Goal: Task Accomplishment & Management: Complete application form

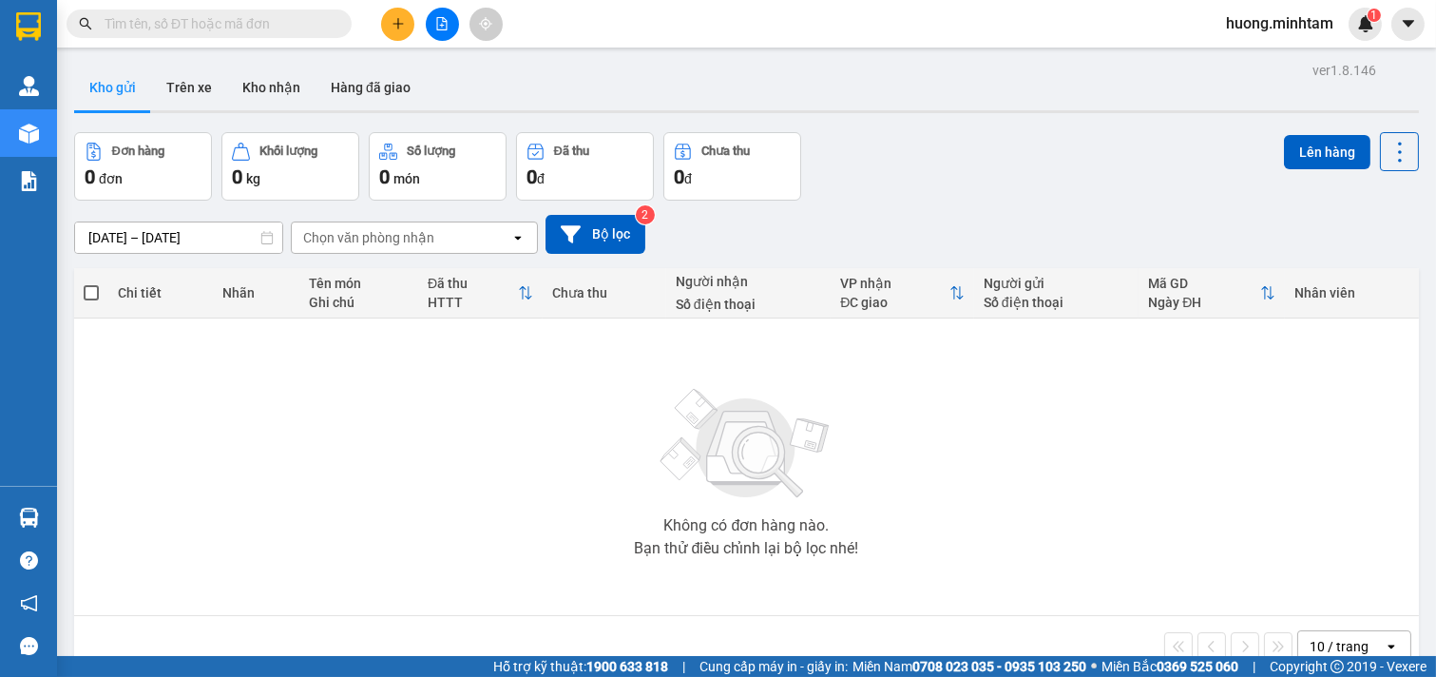
click at [578, 457] on div "Không có đơn hàng nào. Bạn thử điều chỉnh lại bộ lọc nhé!" at bounding box center [747, 466] width 1326 height 285
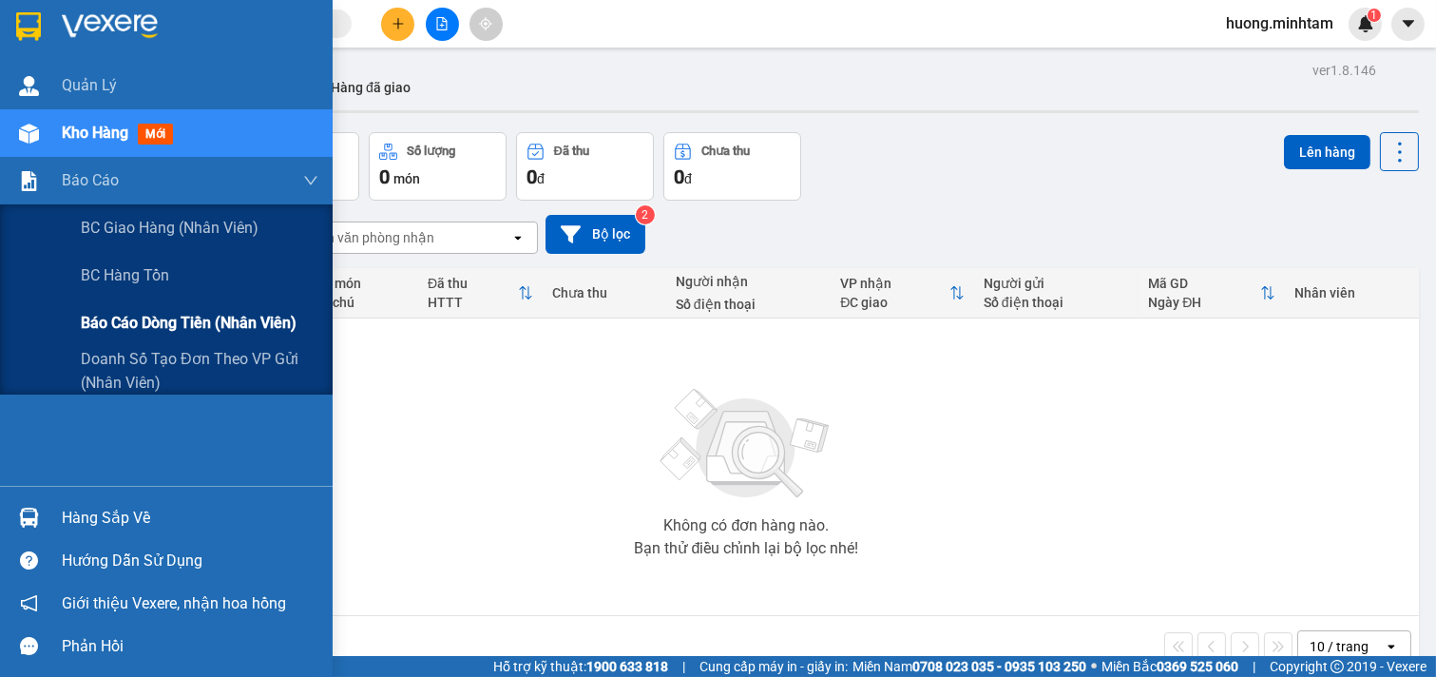
click at [168, 330] on span "Báo cáo dòng tiền (nhân viên)" at bounding box center [189, 323] width 216 height 24
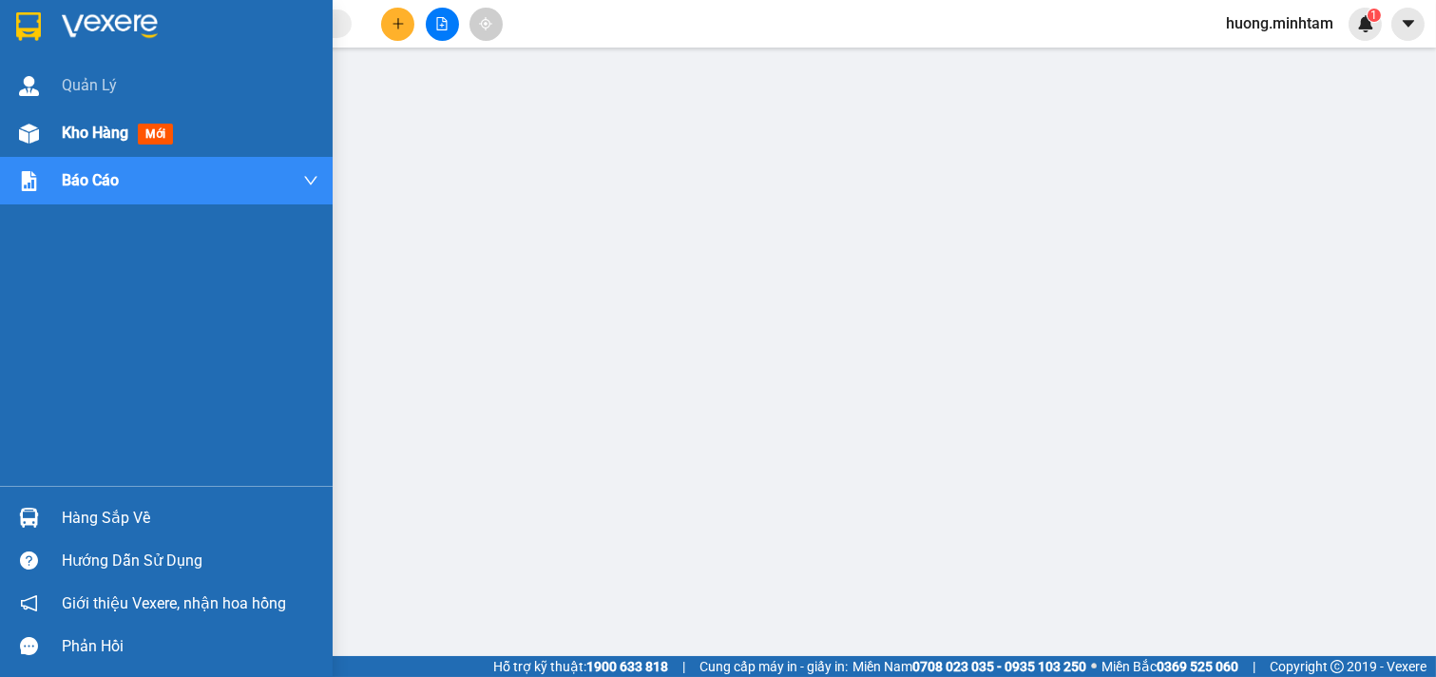
click at [95, 129] on span "Kho hàng" at bounding box center [95, 133] width 67 height 18
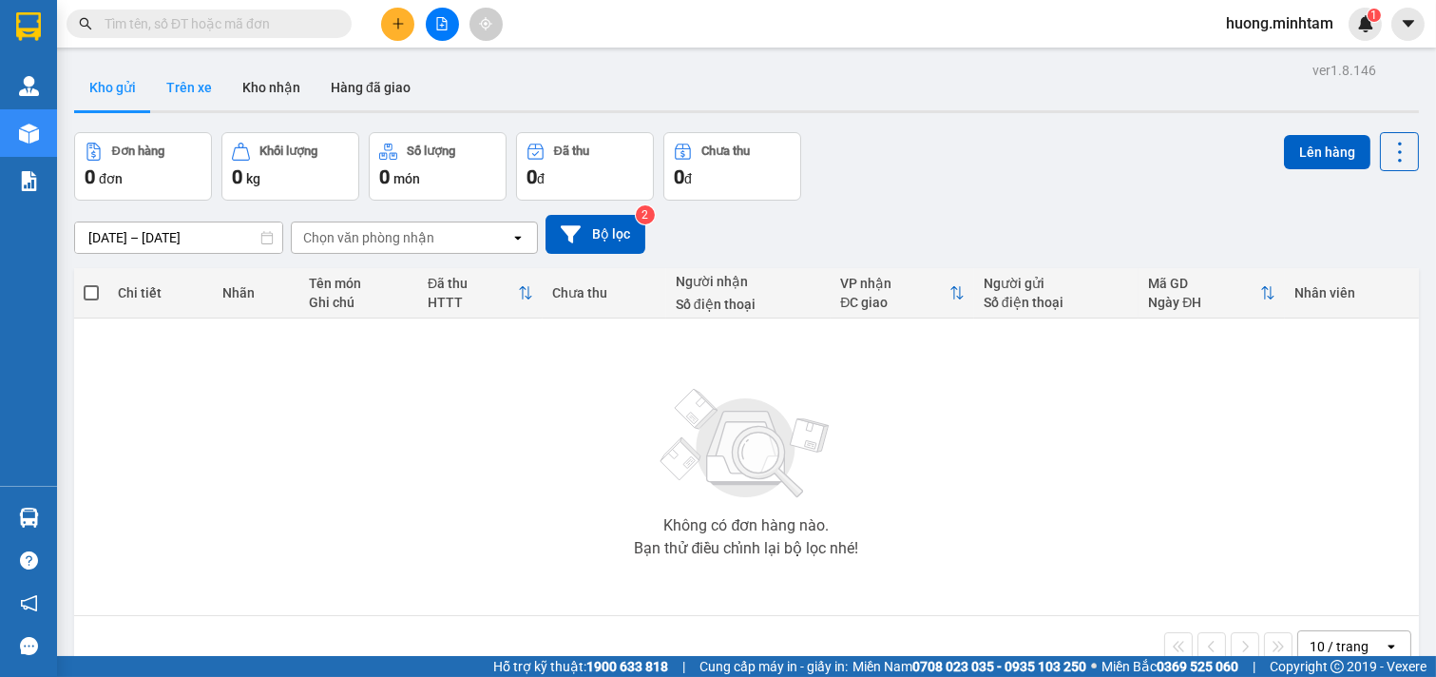
click at [183, 88] on button "Trên xe" at bounding box center [189, 88] width 76 height 46
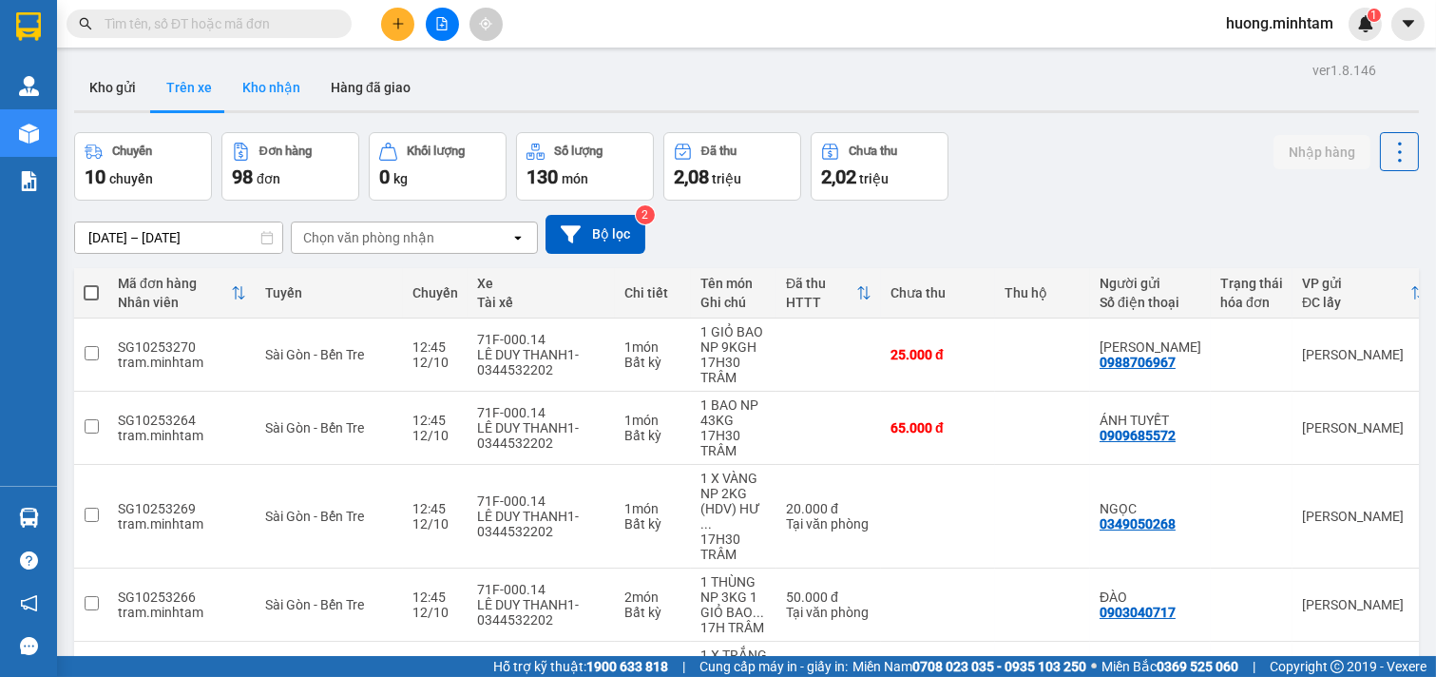
click at [280, 92] on button "Kho nhận" at bounding box center [271, 88] width 88 height 46
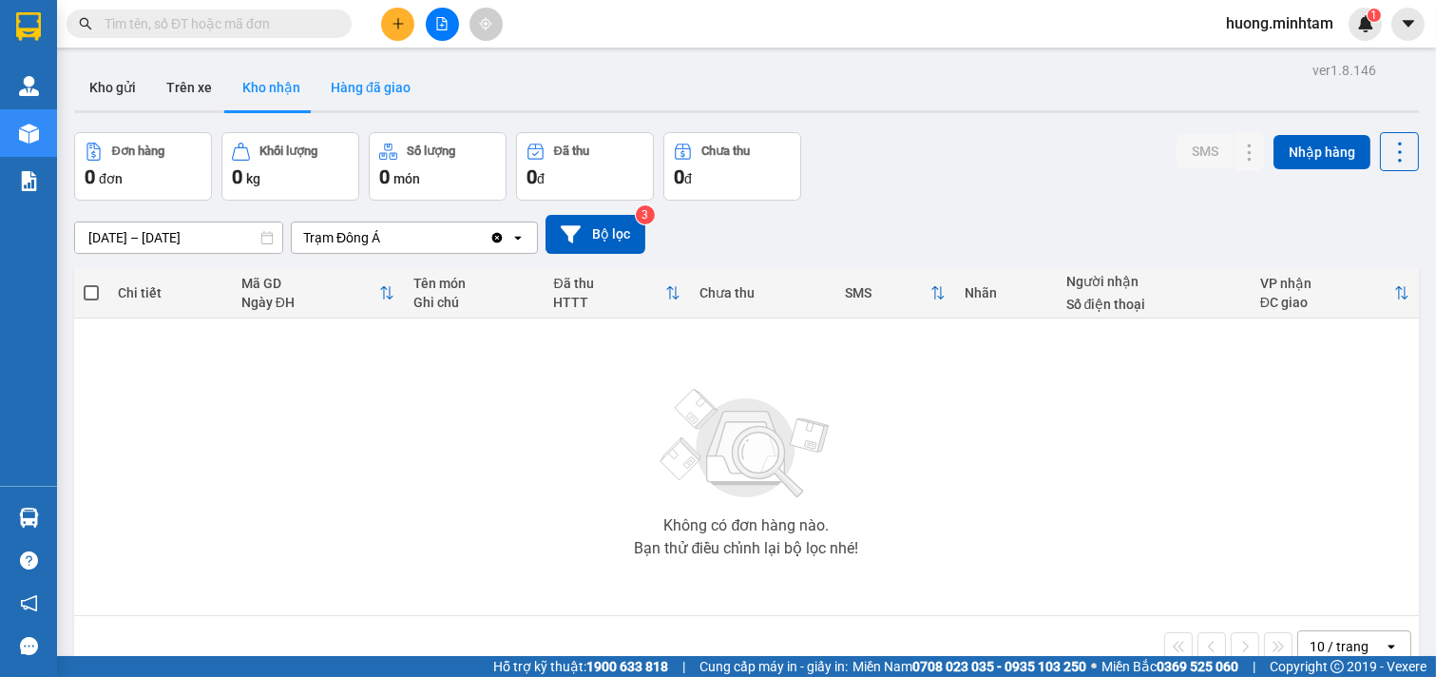
click at [376, 91] on button "Hàng đã giao" at bounding box center [371, 88] width 110 height 46
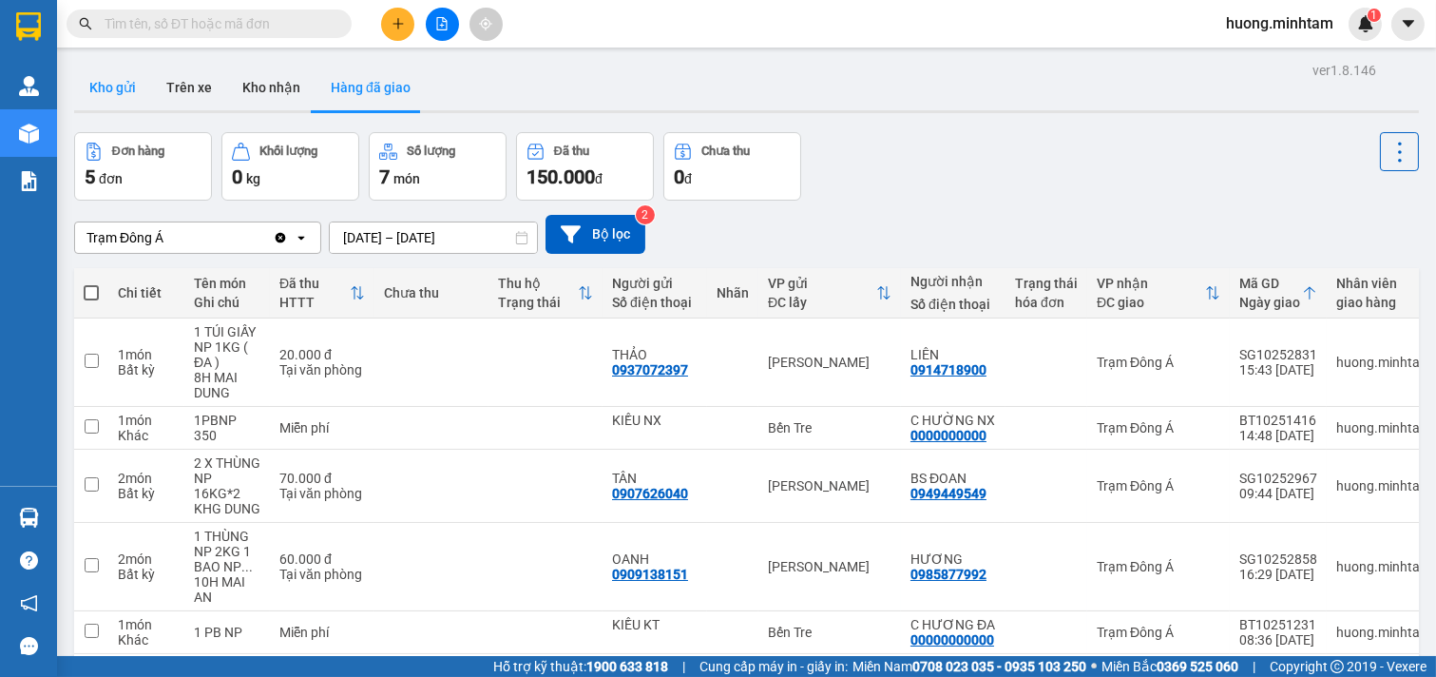
click at [121, 86] on button "Kho gửi" at bounding box center [112, 88] width 77 height 46
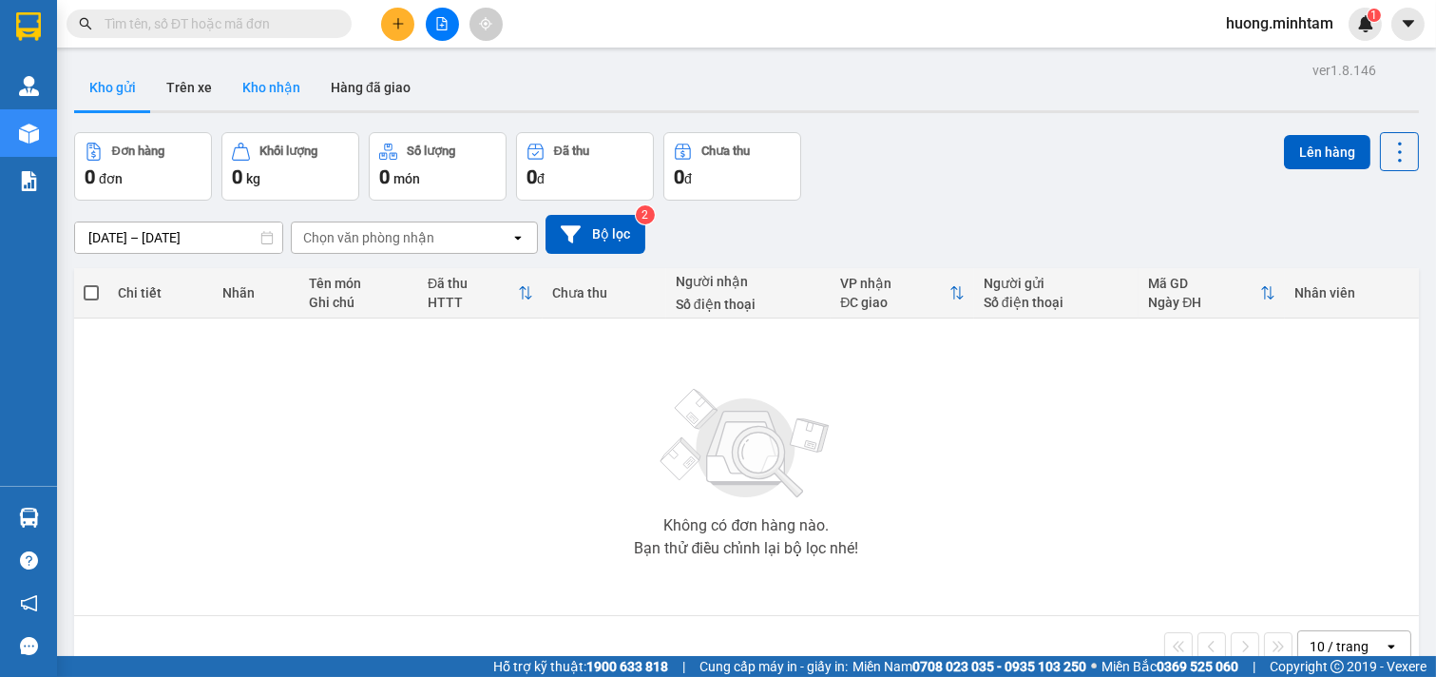
click at [285, 83] on button "Kho nhận" at bounding box center [271, 88] width 88 height 46
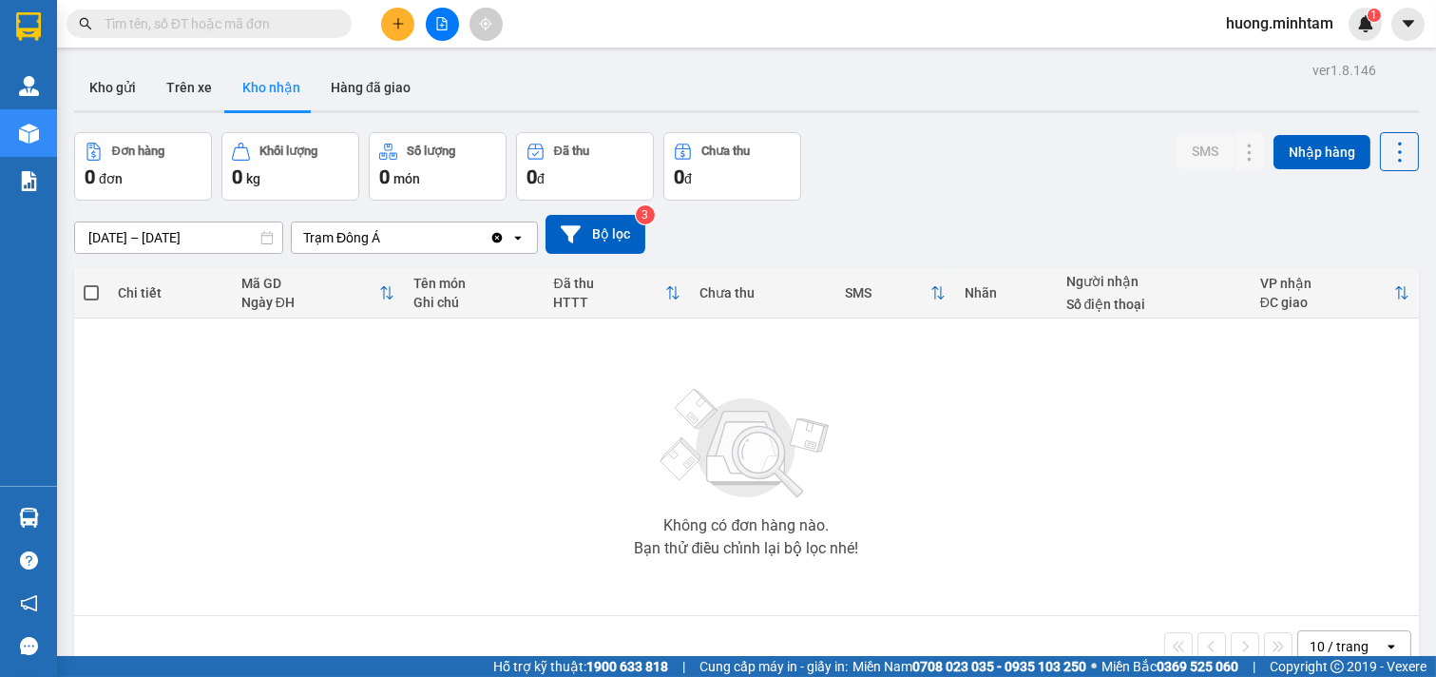
click at [232, 29] on input "text" at bounding box center [217, 23] width 224 height 21
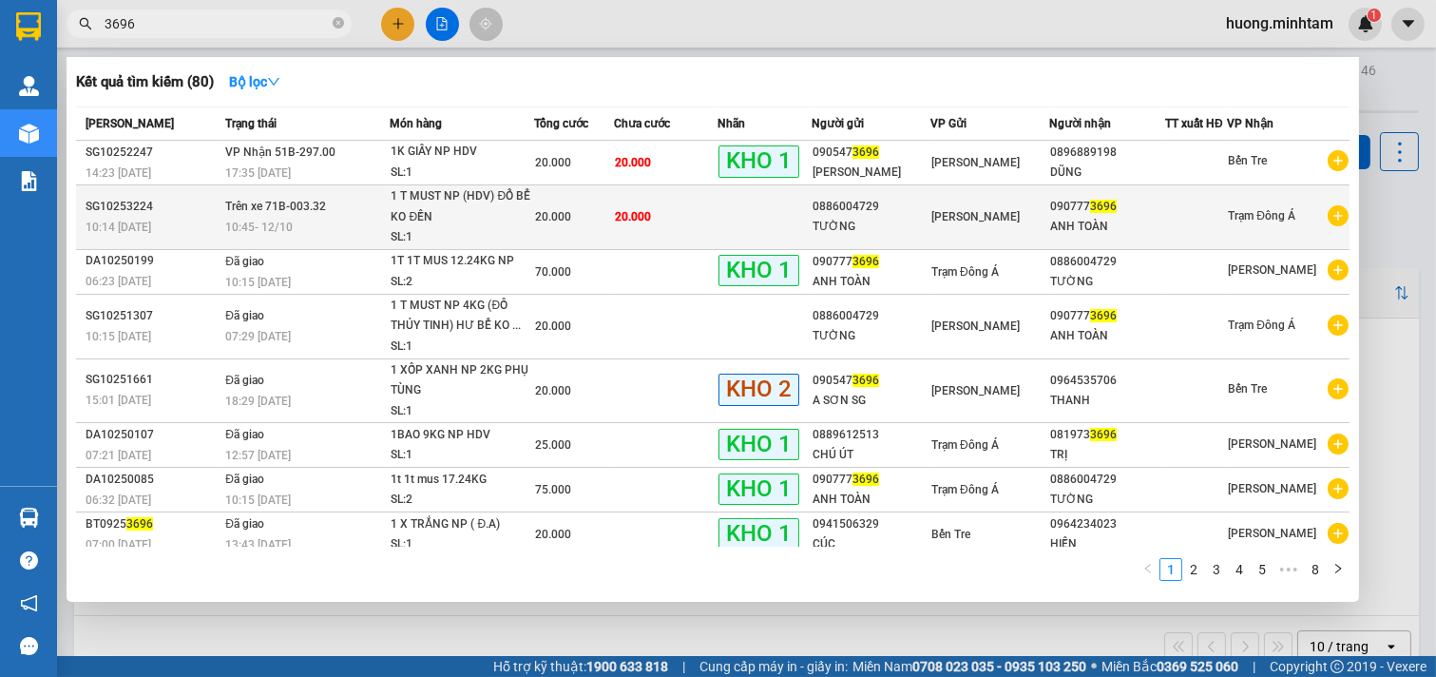
type input "3696"
click at [521, 209] on div "1 T MUST NP (HDV) ĐỔ BỂ KO ĐỀN" at bounding box center [462, 206] width 143 height 41
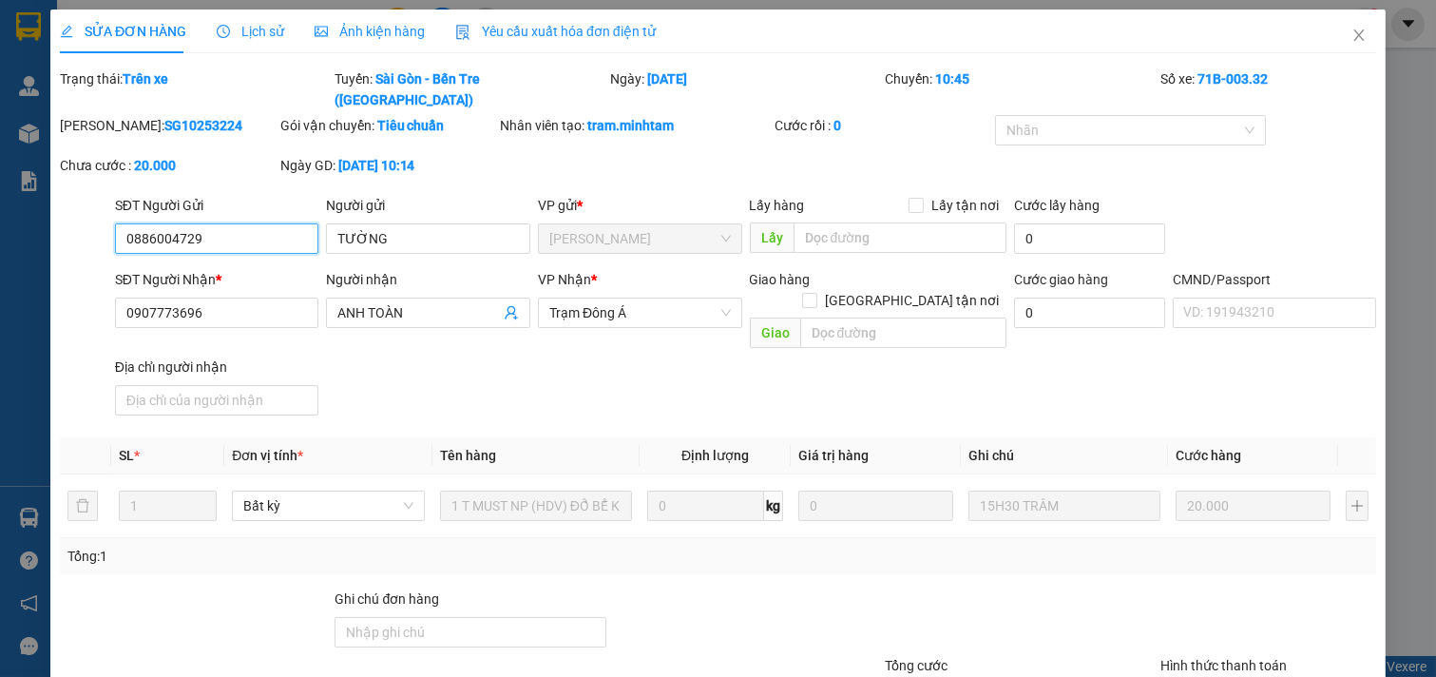
type input "0886004729"
type input "TƯỜNG"
type input "0907773696"
type input "ANH TOÀN"
type input "20.000"
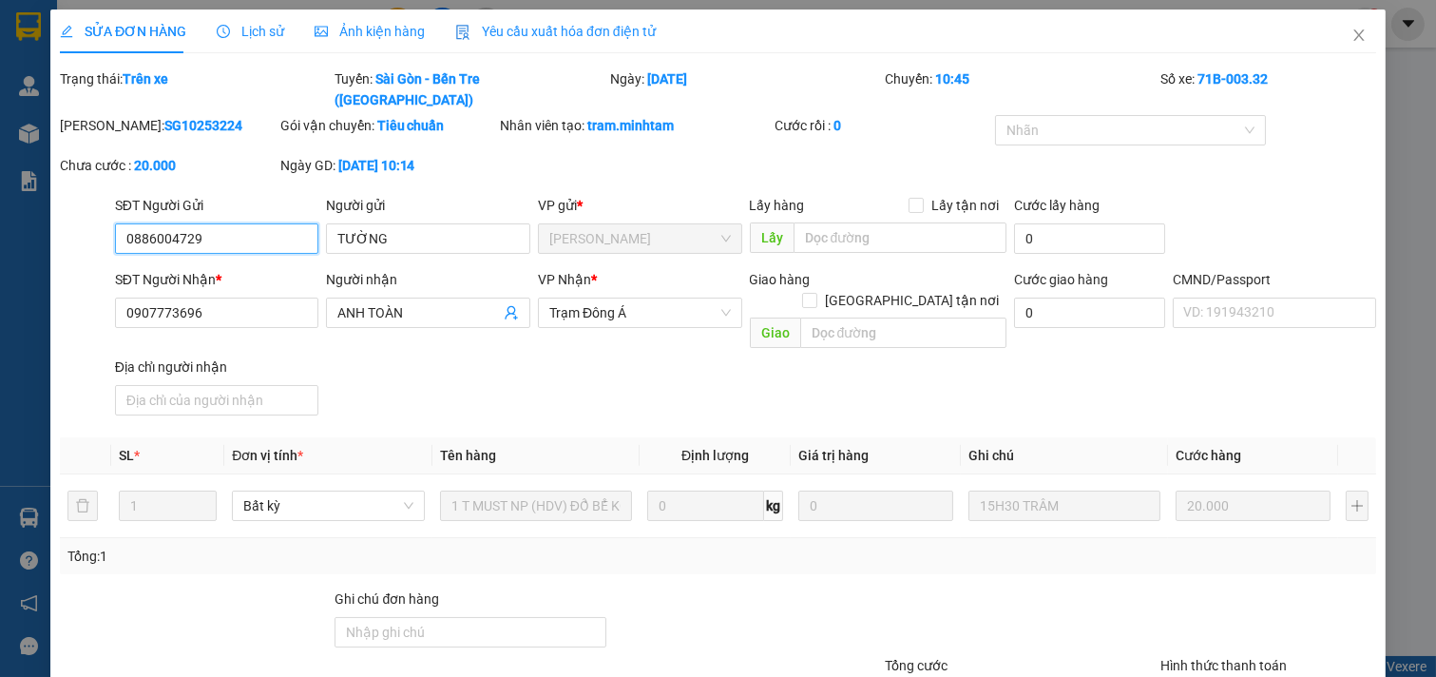
type input "20.000"
click at [1352, 35] on icon "close" at bounding box center [1359, 35] width 15 height 15
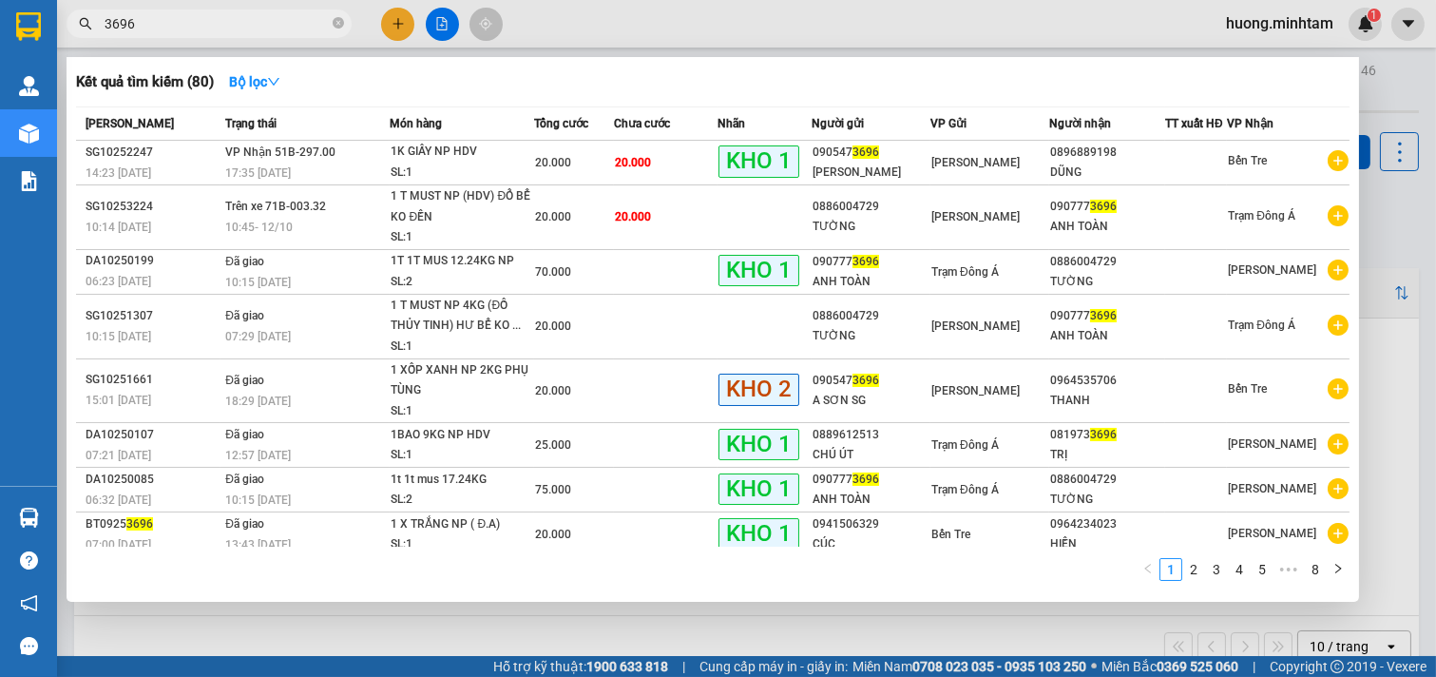
click at [169, 20] on input "3696" at bounding box center [217, 23] width 224 height 21
click at [763, 634] on div at bounding box center [718, 338] width 1436 height 677
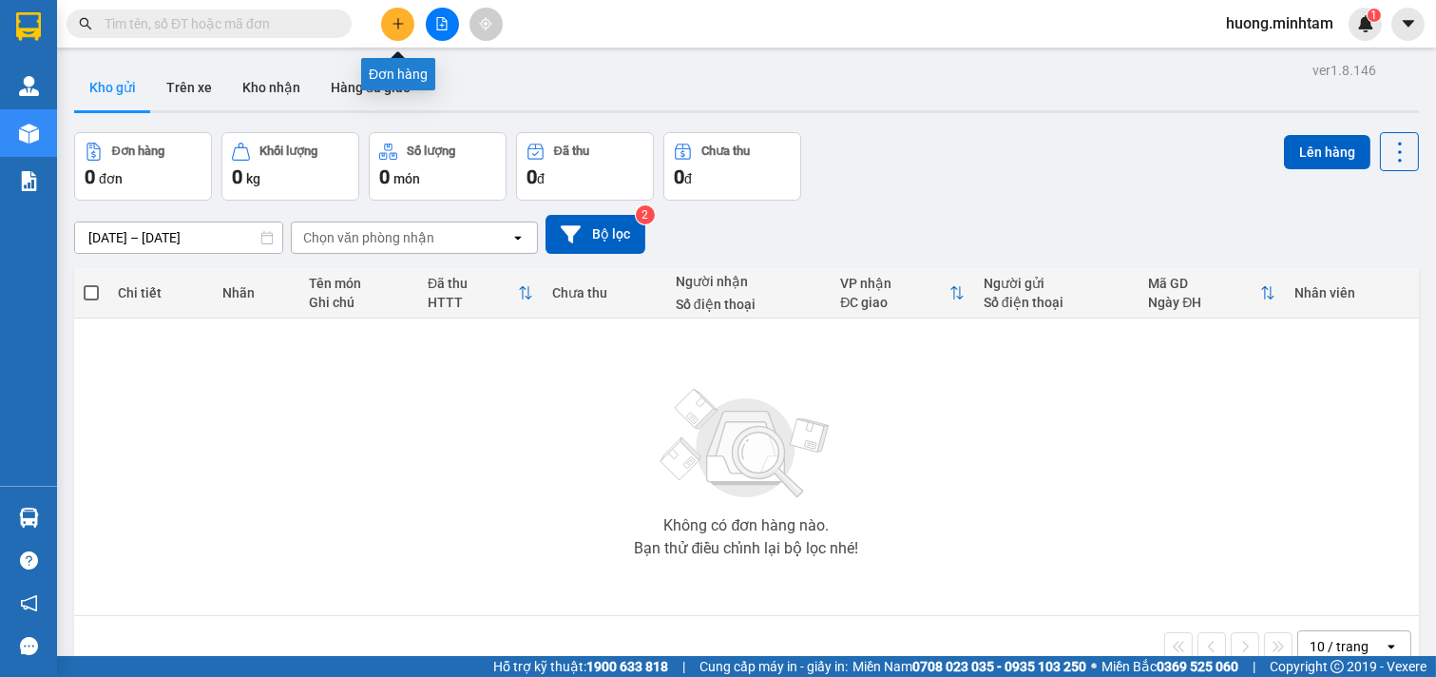
click at [401, 20] on icon "plus" at bounding box center [398, 23] width 13 height 13
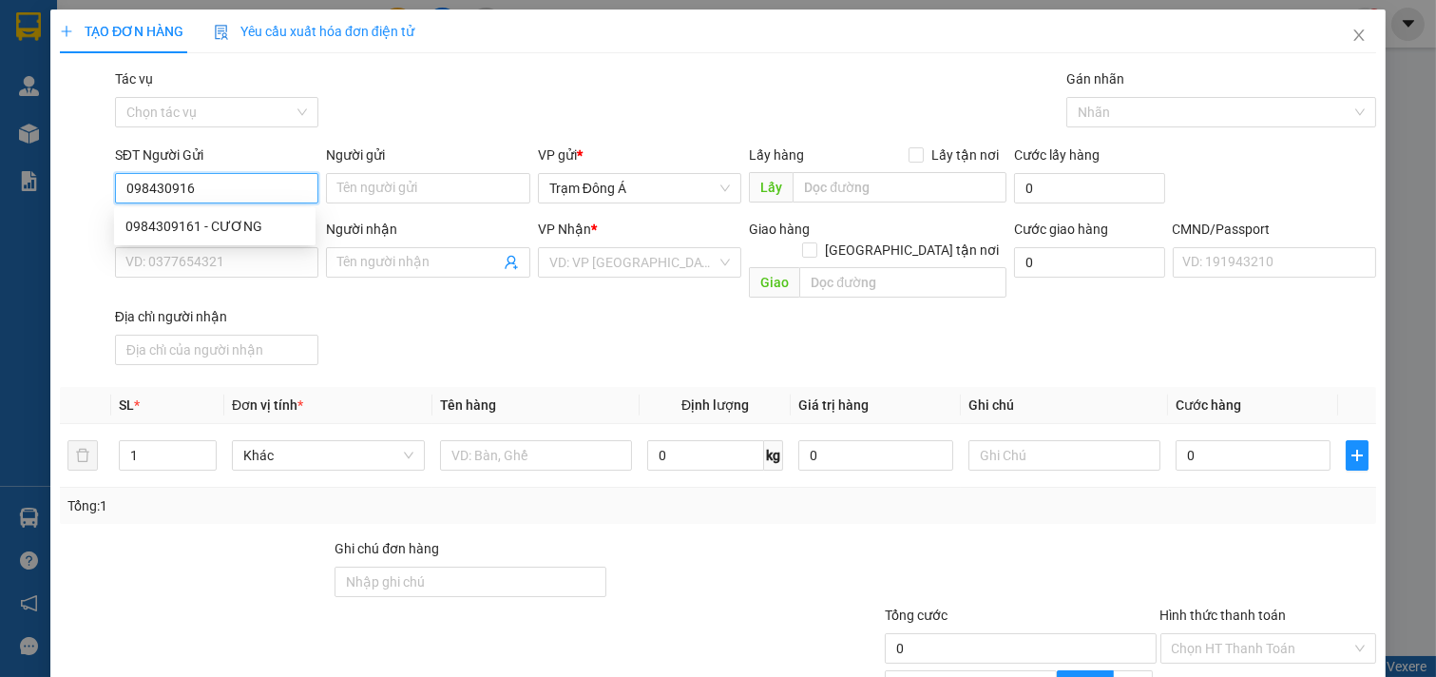
type input "0984309161"
click at [183, 217] on div "0984309161 - CƯƠNG" at bounding box center [214, 226] width 179 height 21
type input "CƯƠNG"
type input "0397979094"
type input "TÙNG"
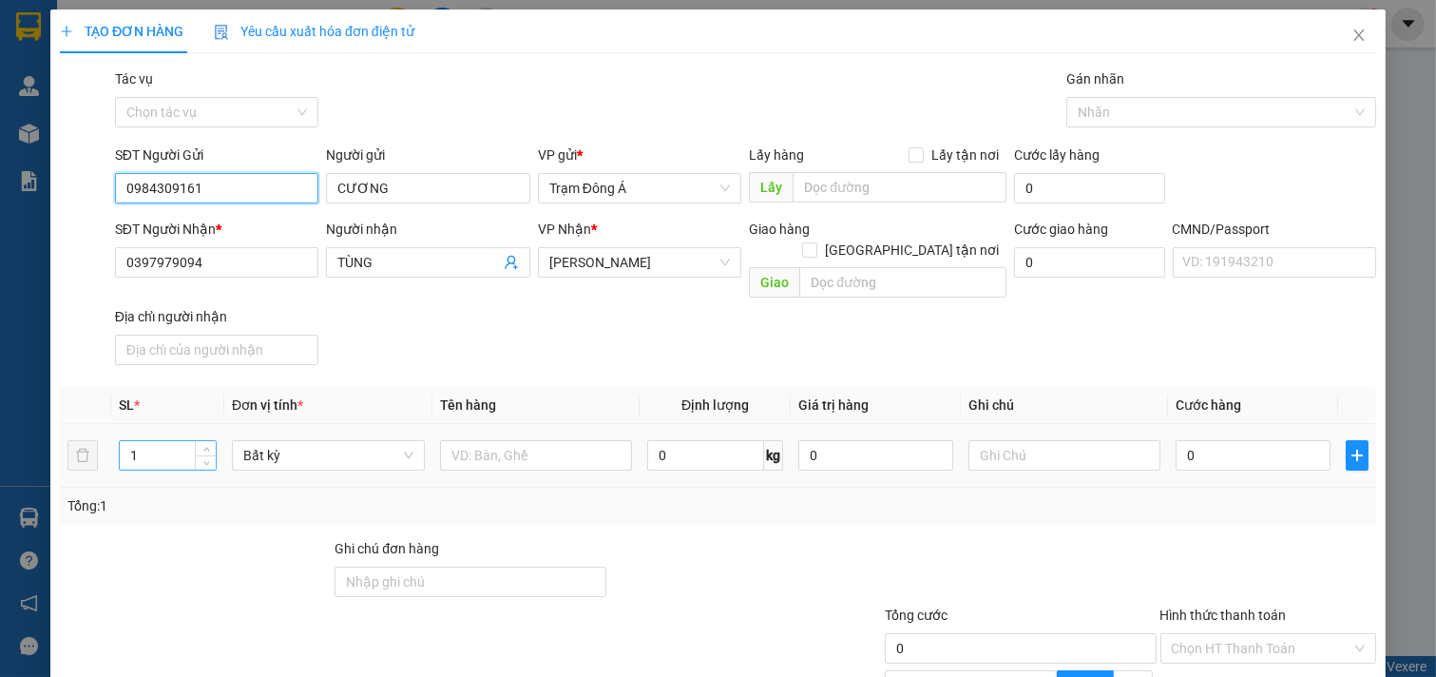
type input "0984309161"
drag, startPoint x: 150, startPoint y: 443, endPoint x: 0, endPoint y: 444, distance: 150.2
click at [0, 444] on div "TẠO ĐƠN HÀNG Yêu cầu xuất hóa đơn điện tử Transit Pickup Surcharge Ids Transit …" at bounding box center [718, 338] width 1436 height 677
type input "2"
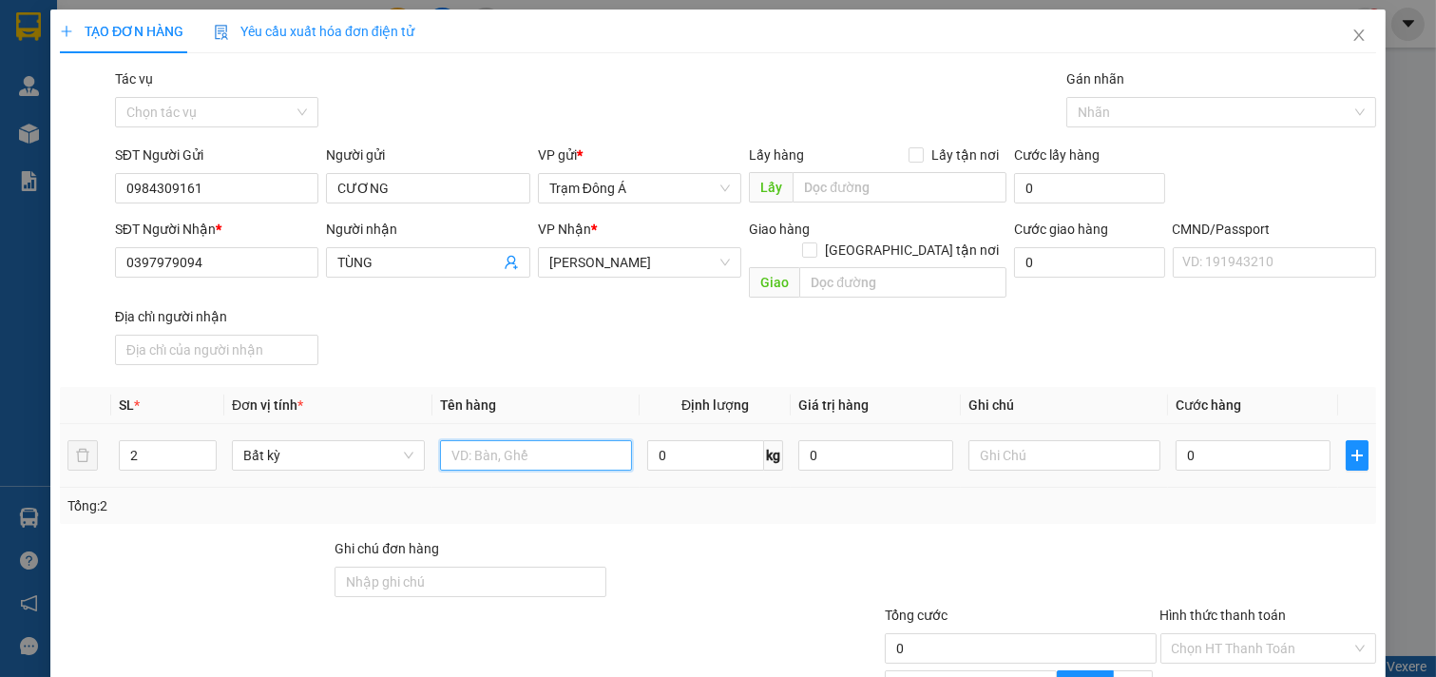
click at [520, 440] on input "text" at bounding box center [536, 455] width 193 height 30
type input "1BAO 1K BAO 5.18KG NP"
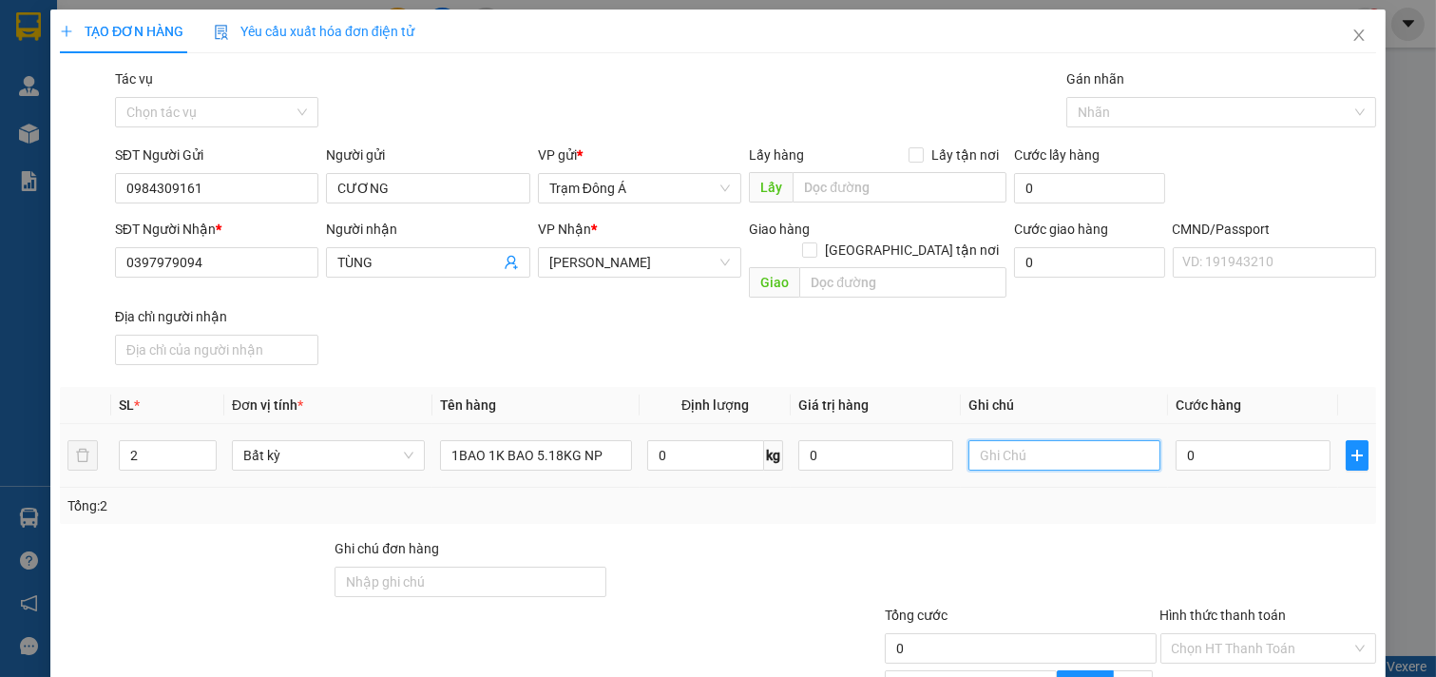
click at [1042, 440] on input "text" at bounding box center [1065, 455] width 193 height 30
type input "HUONG"
type input "5"
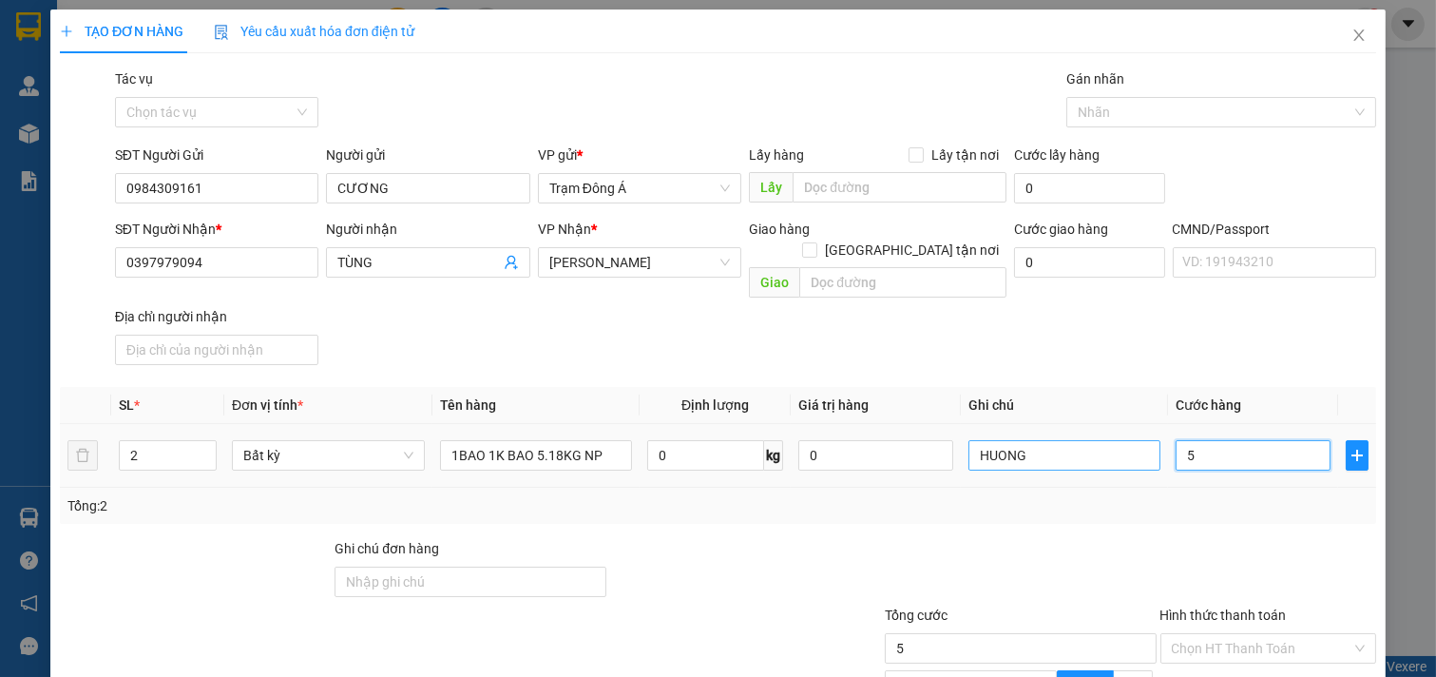
type input "55"
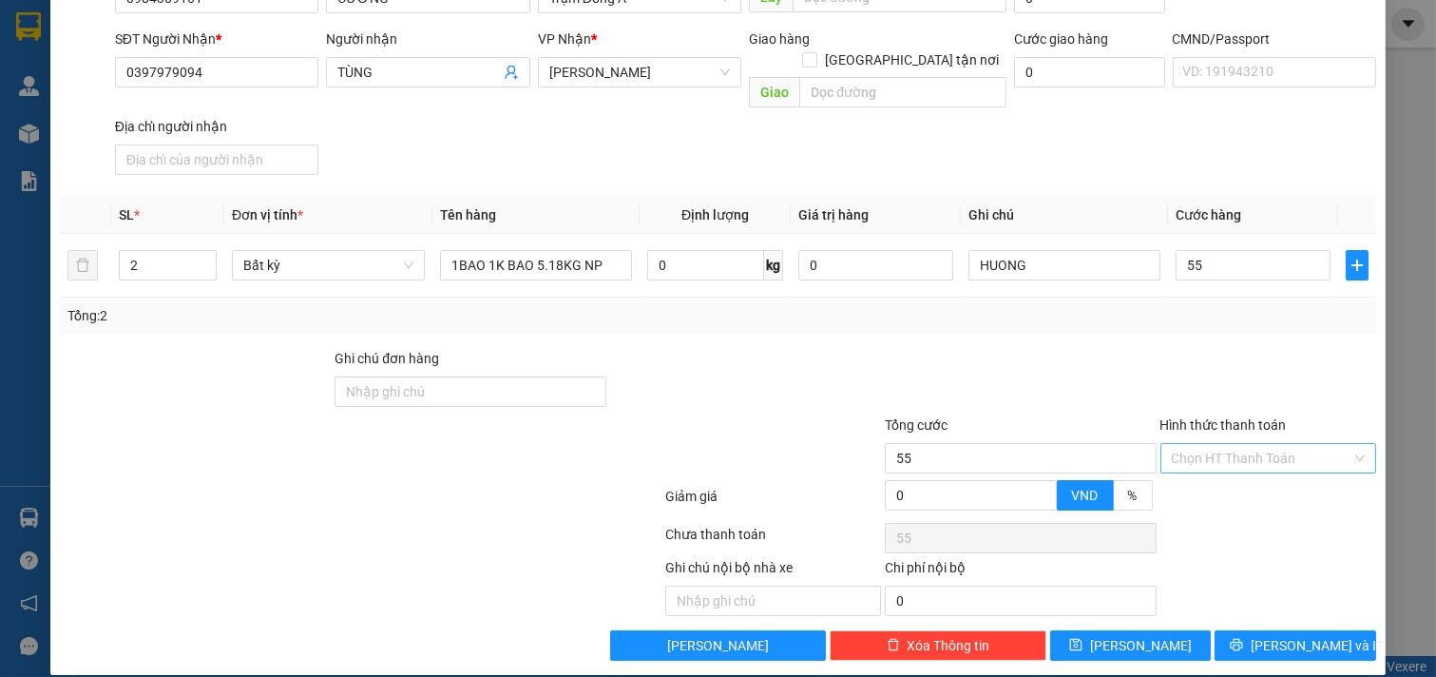
type input "55.000"
click at [1274, 444] on input "Hình thức thanh toán" at bounding box center [1262, 458] width 181 height 29
click at [1230, 473] on div "Tại văn phòng" at bounding box center [1255, 475] width 191 height 21
type input "0"
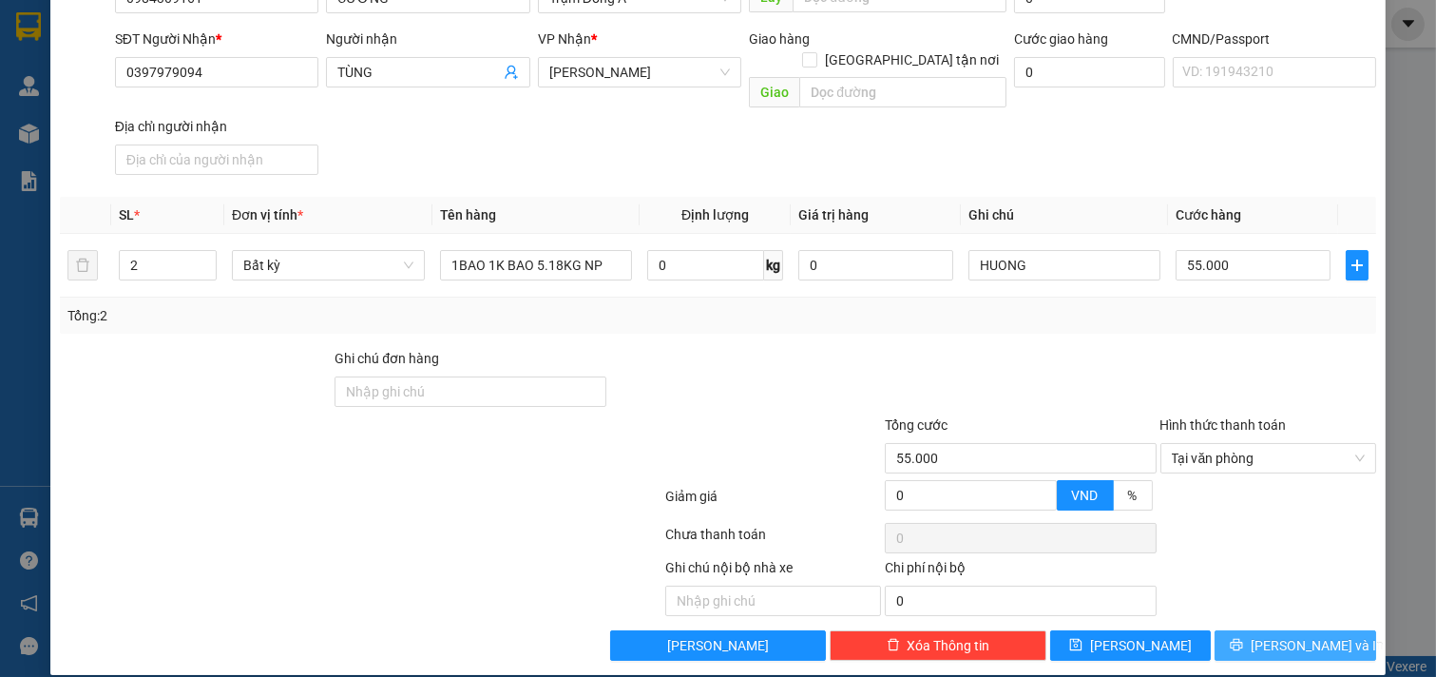
click at [1304, 635] on span "[PERSON_NAME] và In" at bounding box center [1317, 645] width 133 height 21
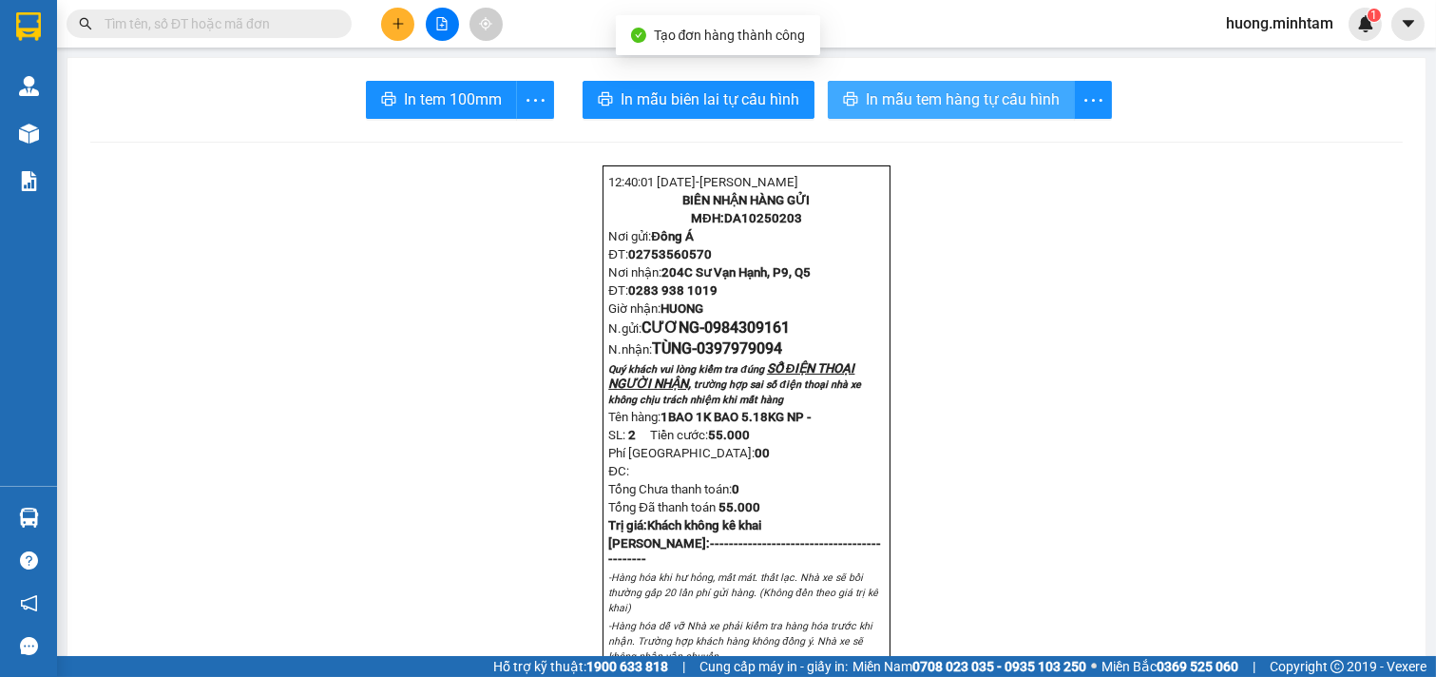
click at [939, 92] on span "In mẫu tem hàng tự cấu hình" at bounding box center [963, 99] width 194 height 24
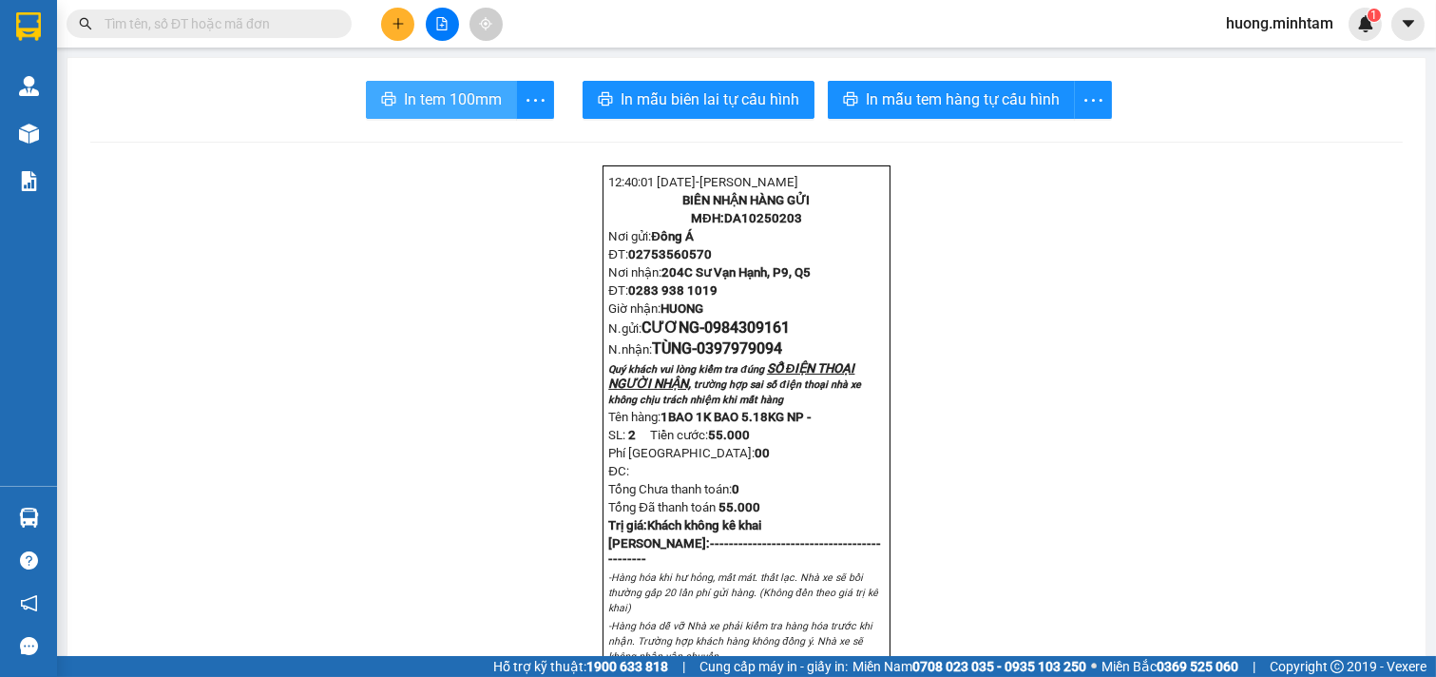
click at [421, 114] on button "In tem 100mm" at bounding box center [441, 100] width 151 height 38
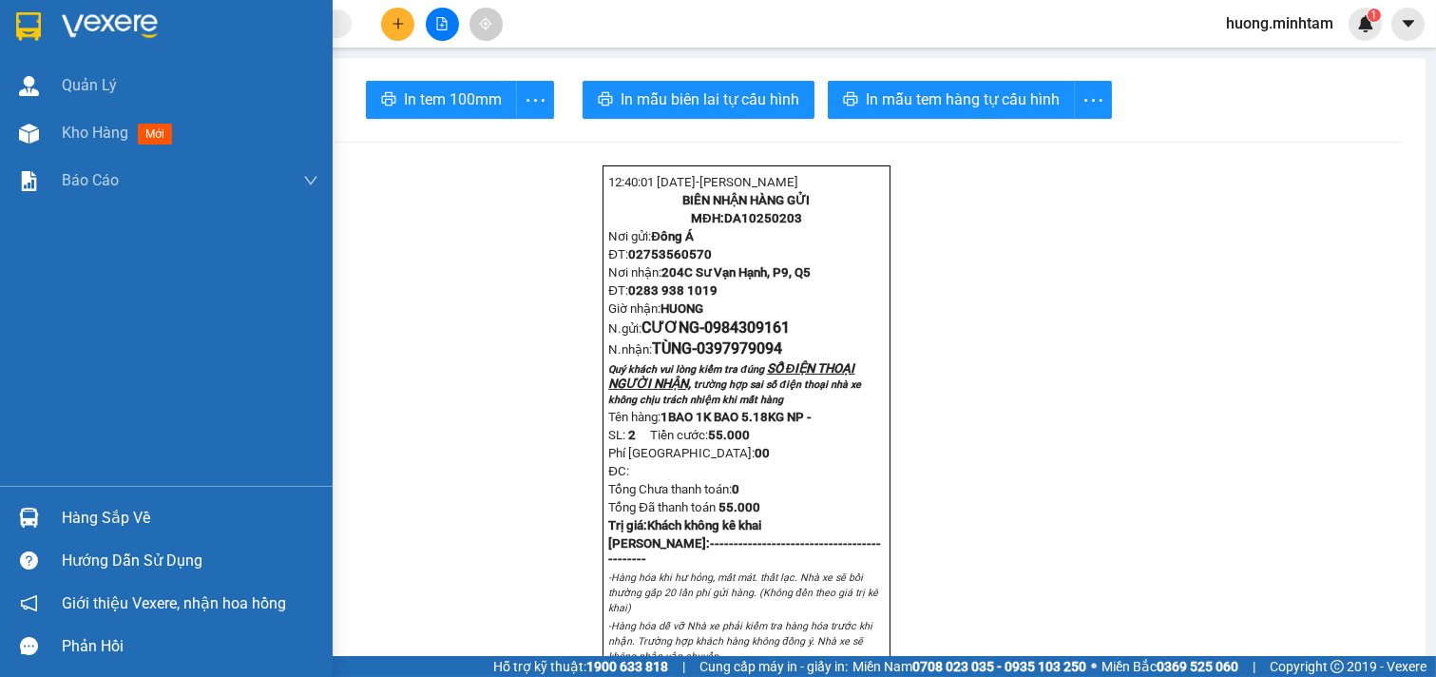
drag, startPoint x: 68, startPoint y: 121, endPoint x: 242, endPoint y: 635, distance: 542.9
click at [70, 121] on div "Kho hàng mới" at bounding box center [121, 133] width 118 height 24
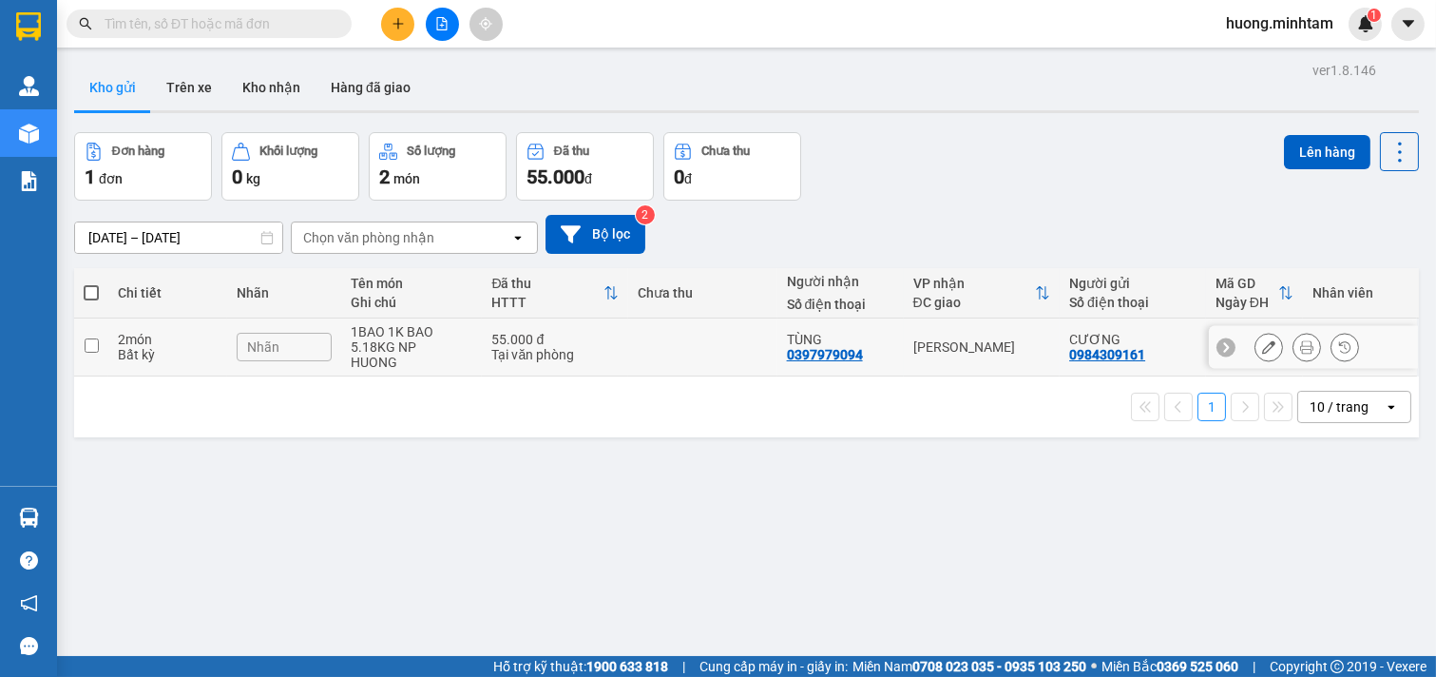
click at [98, 353] on input "checkbox" at bounding box center [92, 345] width 14 height 14
checkbox input "true"
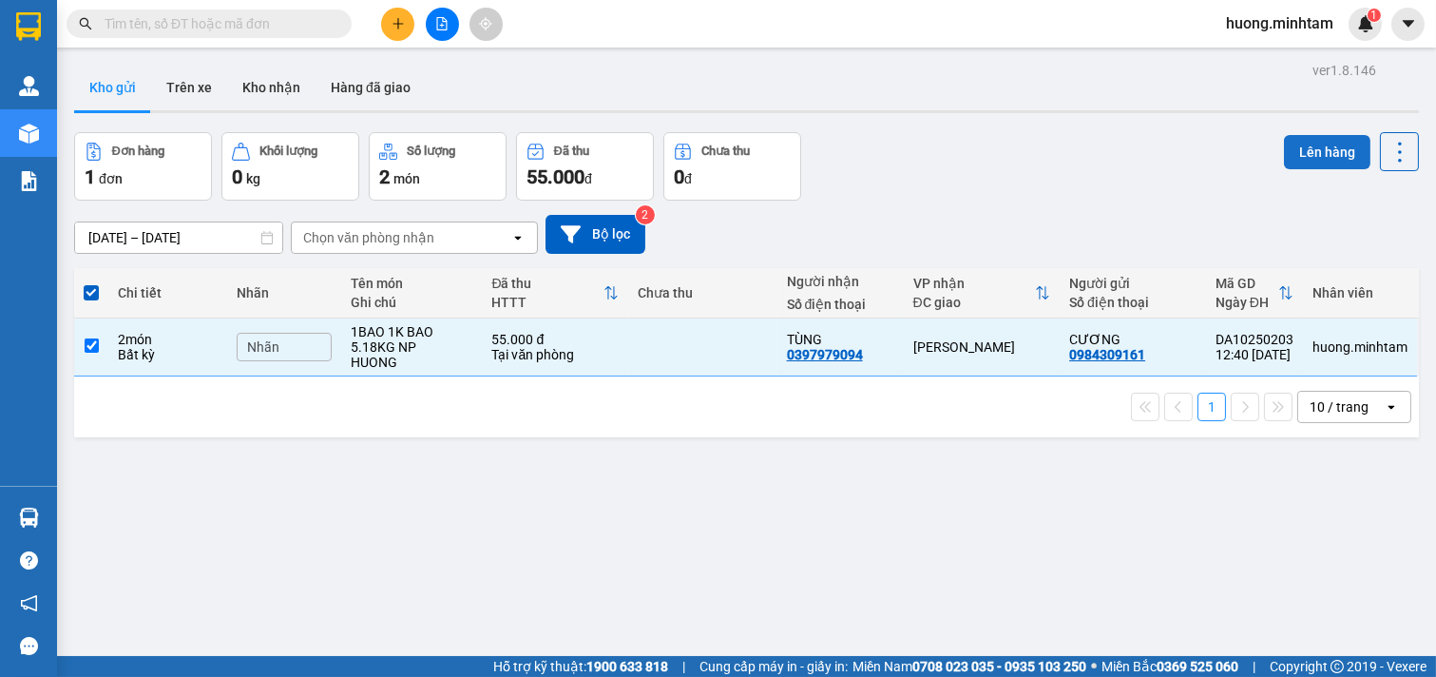
click at [1315, 146] on button "Lên hàng" at bounding box center [1327, 152] width 87 height 34
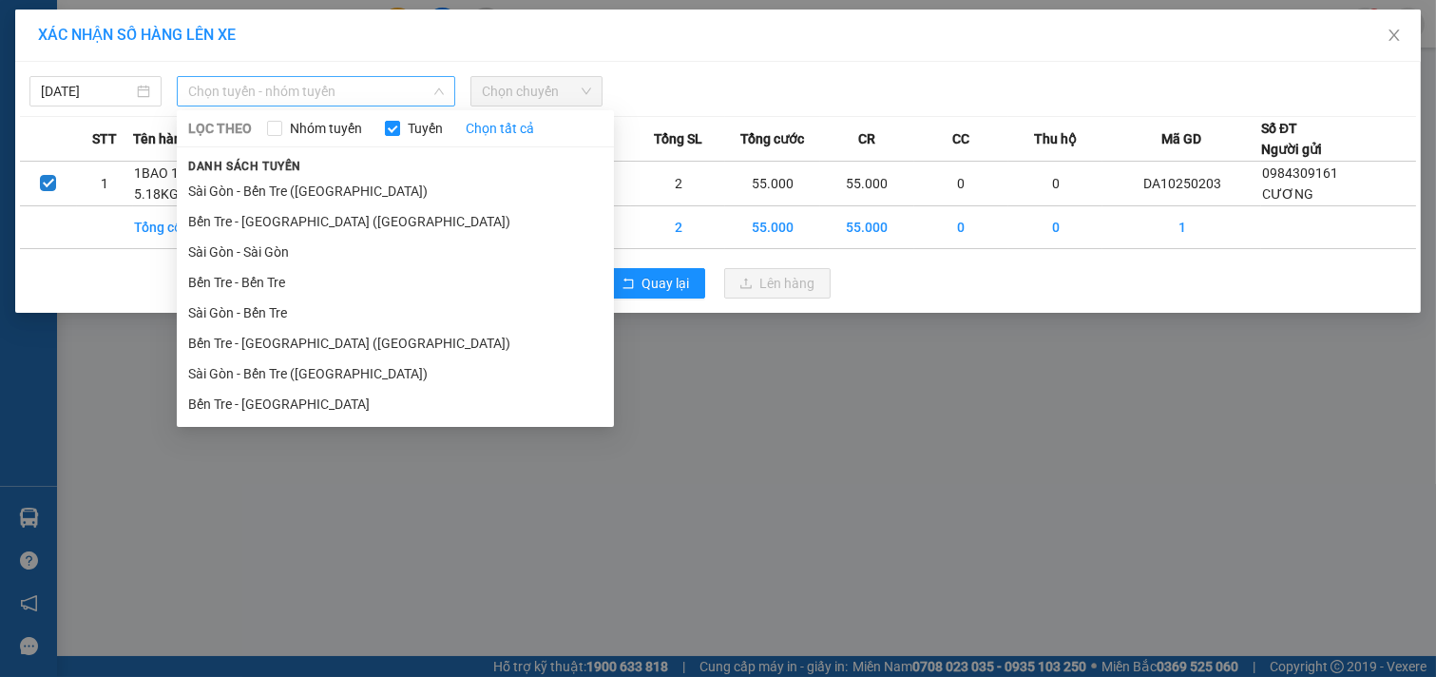
click at [418, 90] on span "Chọn tuyến - nhóm tuyến" at bounding box center [316, 91] width 256 height 29
click at [280, 406] on li "Bến Tre - [GEOGRAPHIC_DATA]" at bounding box center [395, 404] width 437 height 30
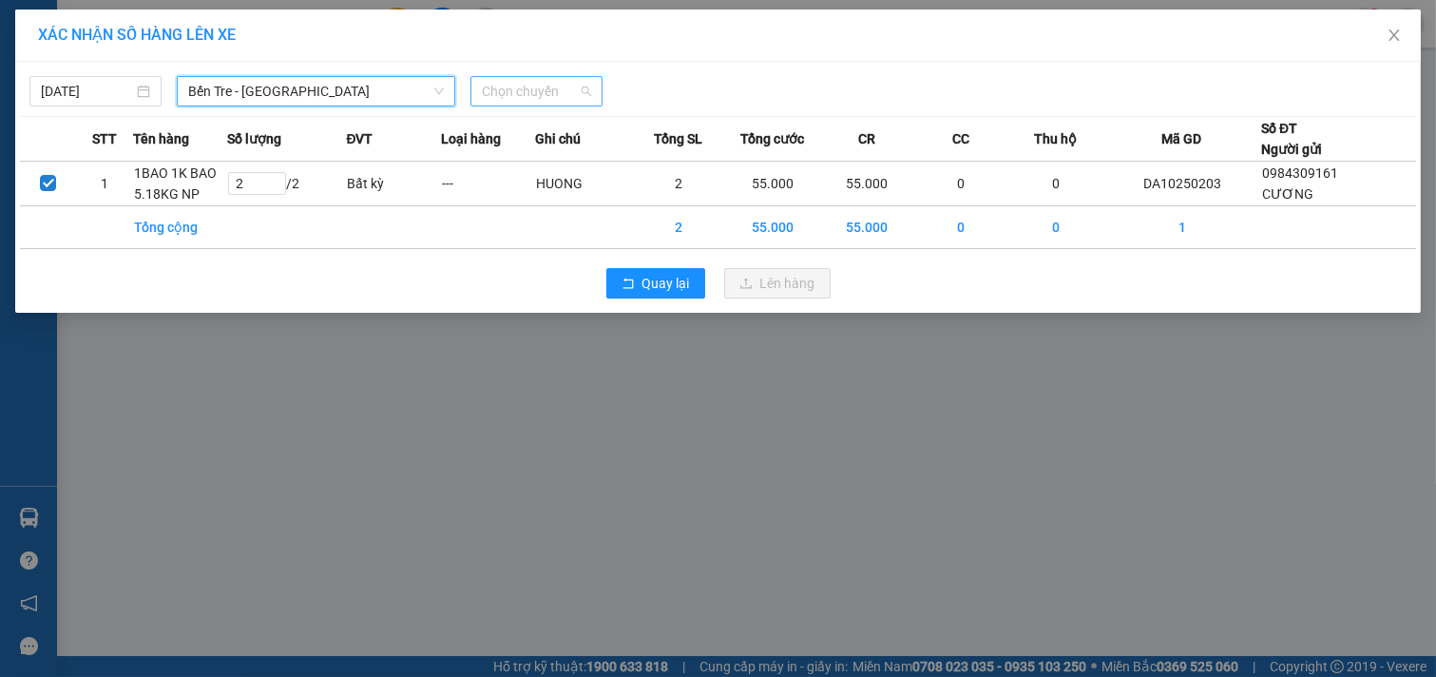
click at [530, 96] on span "Chọn chuyến" at bounding box center [536, 91] width 109 height 29
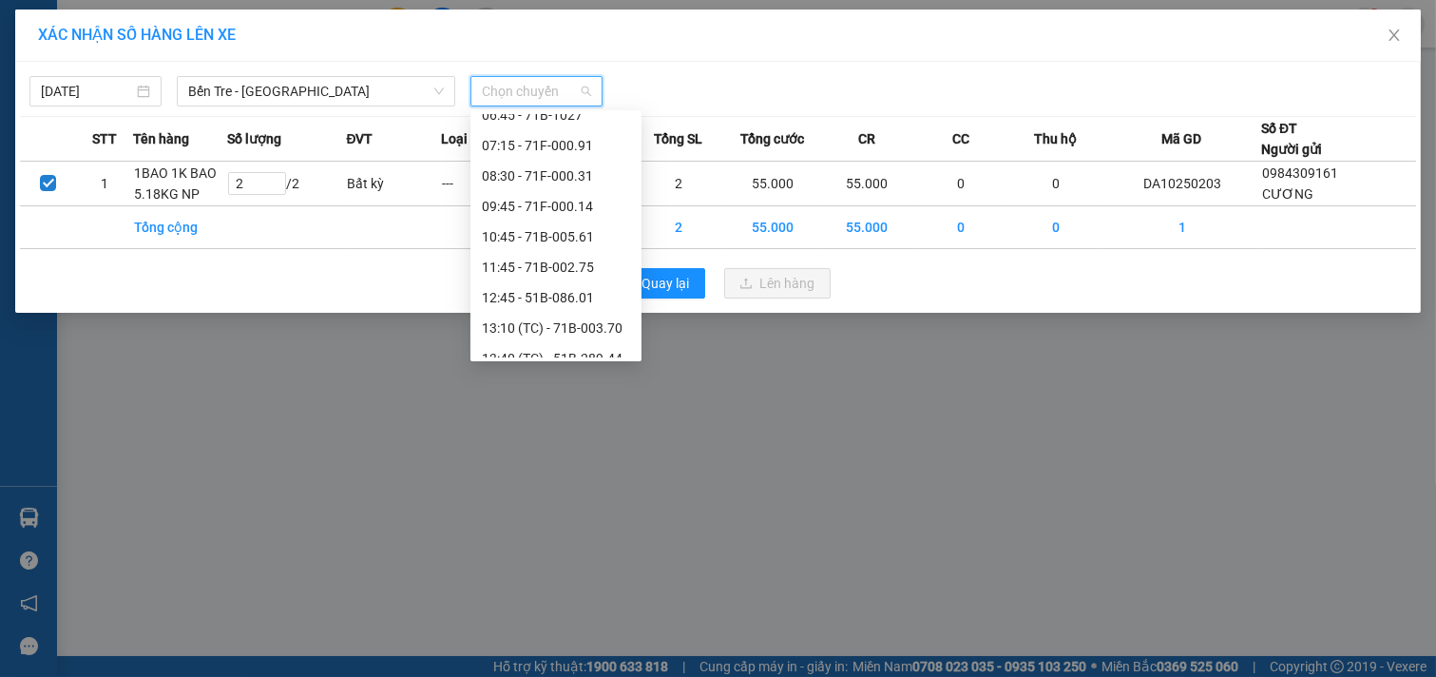
scroll to position [211, 0]
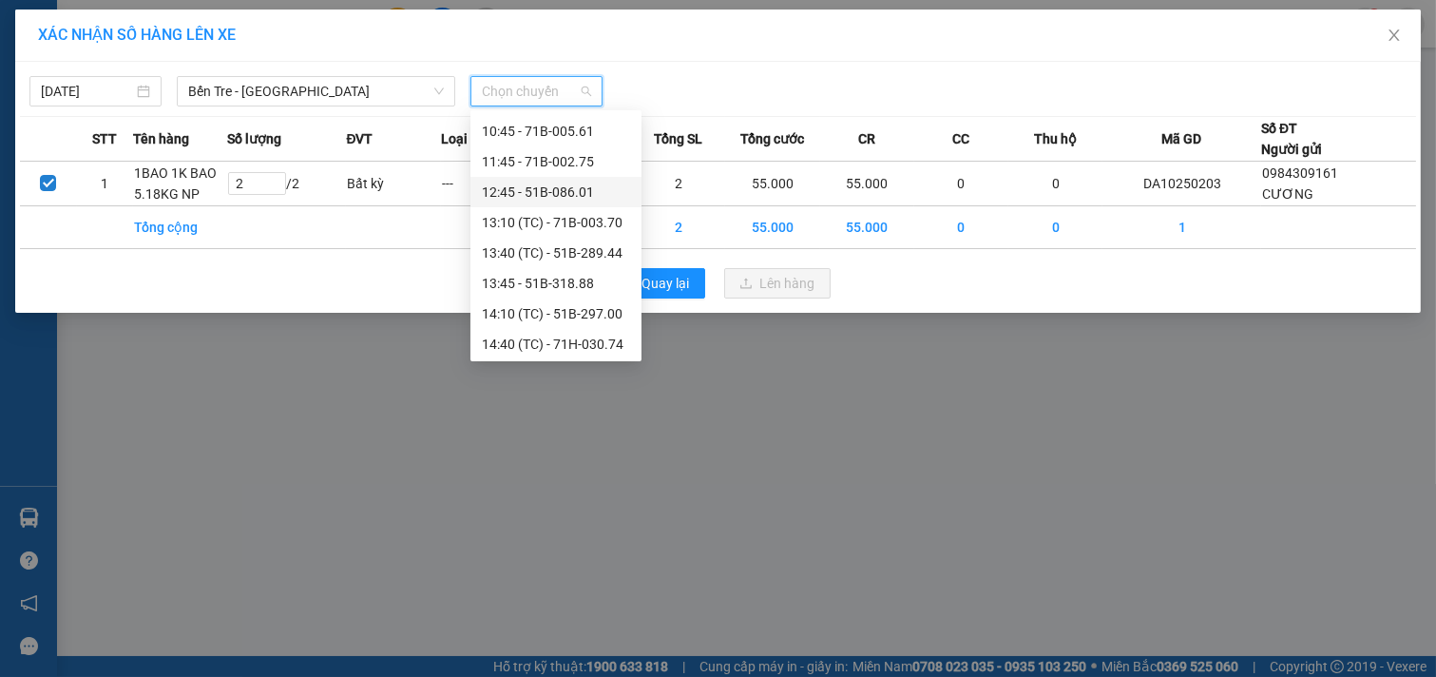
click at [567, 197] on div "12:45 - 51B-086.01" at bounding box center [556, 192] width 148 height 21
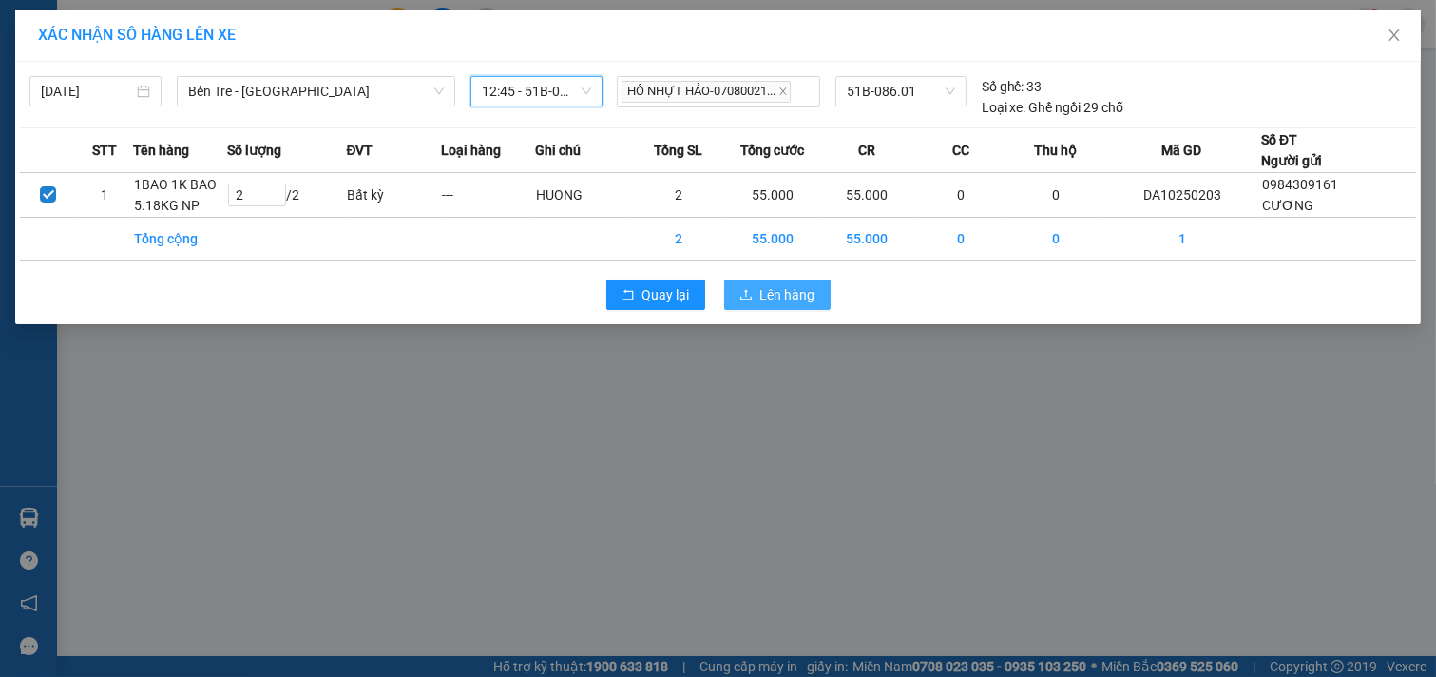
click at [800, 297] on span "Lên hàng" at bounding box center [788, 294] width 55 height 21
